Goal: Task Accomplishment & Management: Use online tool/utility

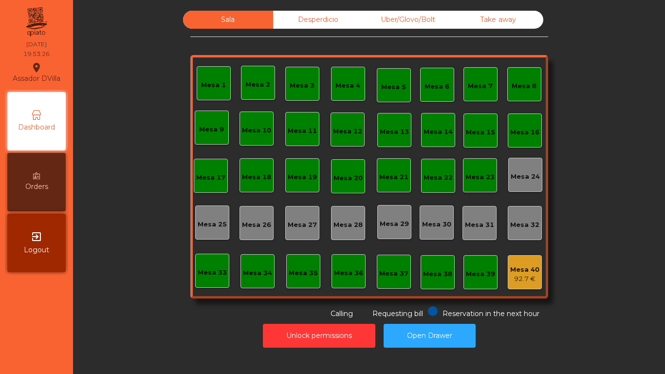
click at [416, 21] on div "Uber/Glovo/Bolt" at bounding box center [408, 20] width 90 height 18
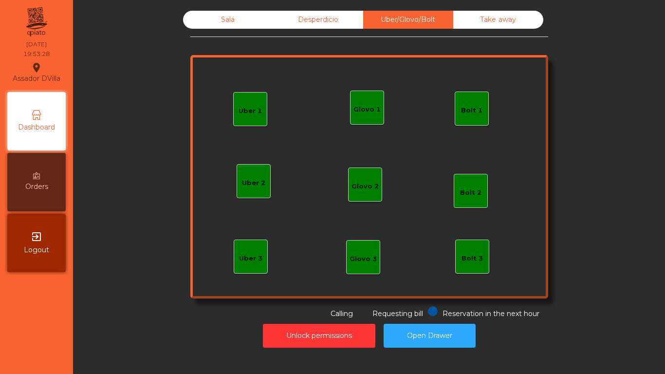
click at [241, 110] on div "Uber 1" at bounding box center [250, 111] width 23 height 10
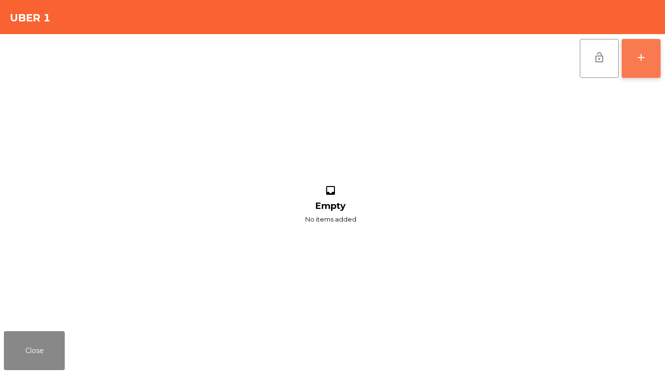
click at [641, 44] on button "add" at bounding box center [641, 58] width 39 height 39
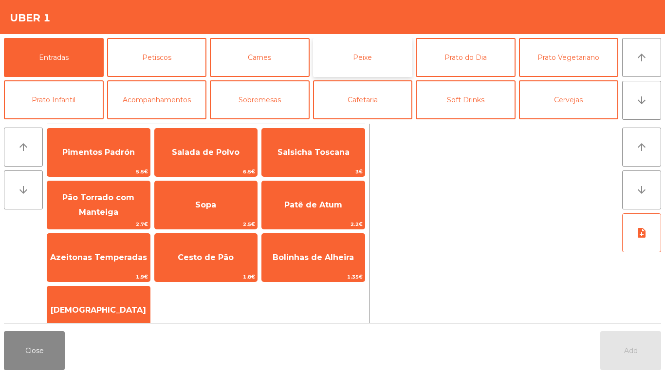
click at [381, 61] on button "Peixe" at bounding box center [363, 57] width 100 height 39
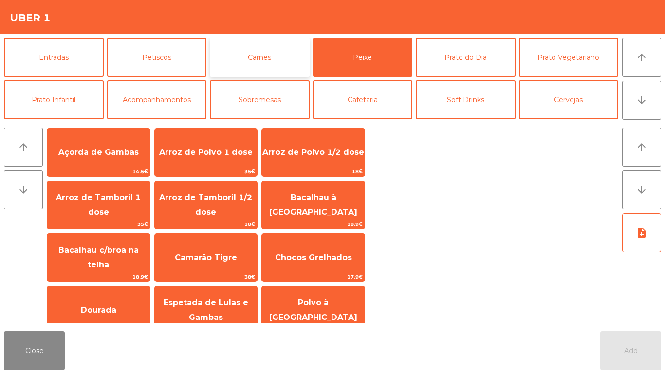
click at [268, 60] on button "Carnes" at bounding box center [260, 57] width 100 height 39
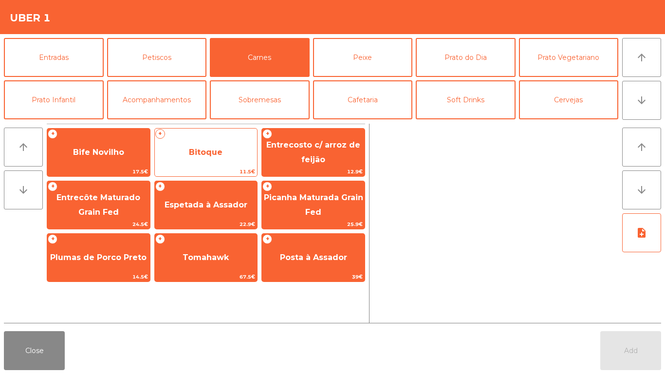
click at [218, 152] on span "Bitoque" at bounding box center [206, 152] width 34 height 9
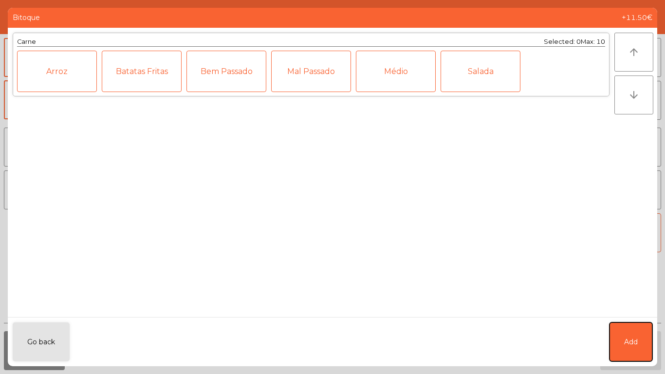
click at [636, 327] on button "Add" at bounding box center [631, 341] width 43 height 39
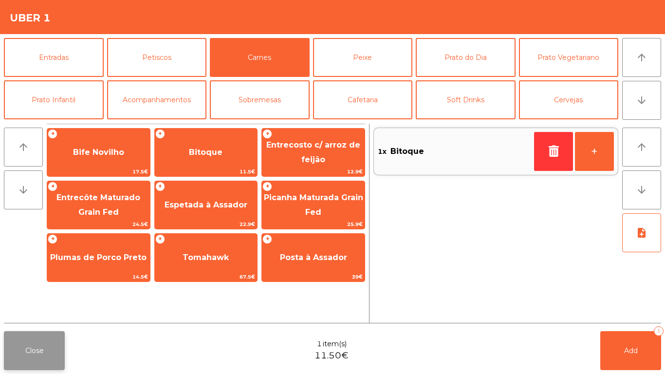
click at [37, 349] on button "Close" at bounding box center [34, 350] width 61 height 39
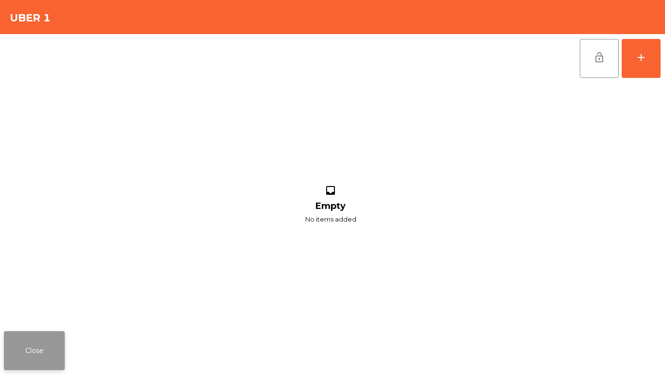
click at [35, 345] on button "Close" at bounding box center [34, 350] width 61 height 39
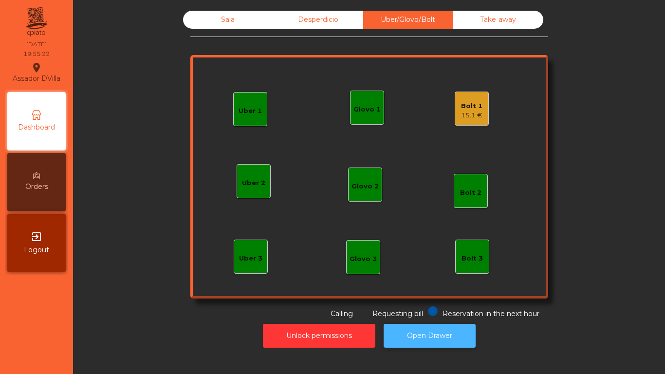
click at [424, 335] on button "Open Drawer" at bounding box center [430, 336] width 92 height 24
click at [446, 330] on button "Open Drawer" at bounding box center [430, 336] width 92 height 24
click at [448, 332] on button "Open Drawer" at bounding box center [430, 336] width 92 height 24
